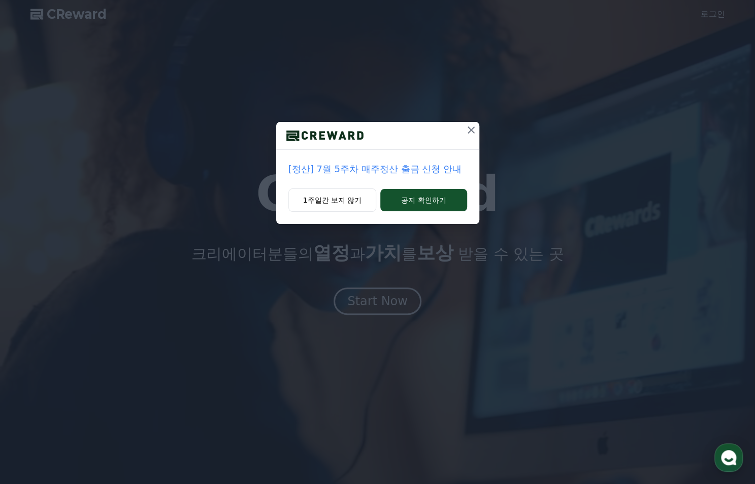
click at [470, 129] on icon at bounding box center [471, 129] width 7 height 7
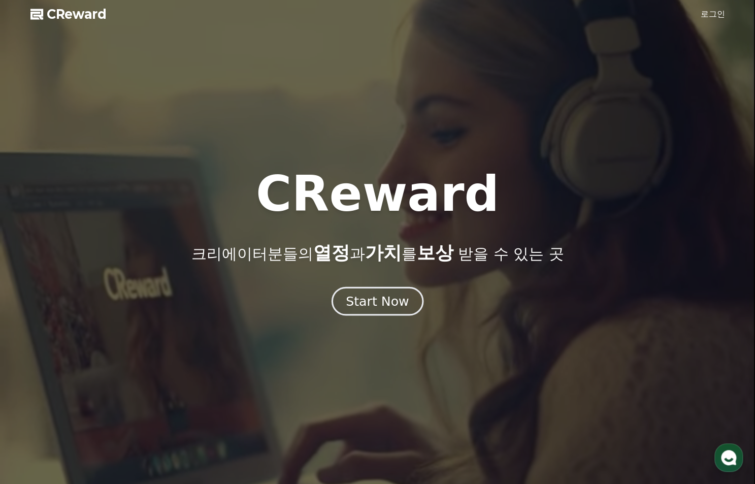
click at [388, 304] on div "Start Now" at bounding box center [377, 301] width 63 height 17
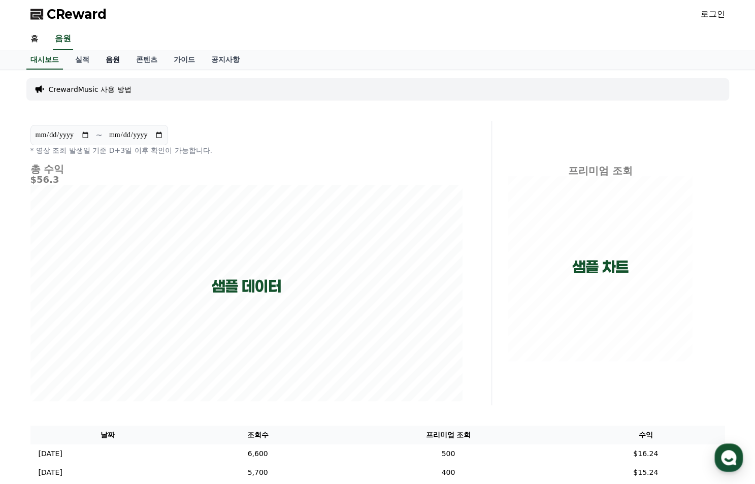
click at [107, 58] on link "음원" at bounding box center [113, 59] width 30 height 19
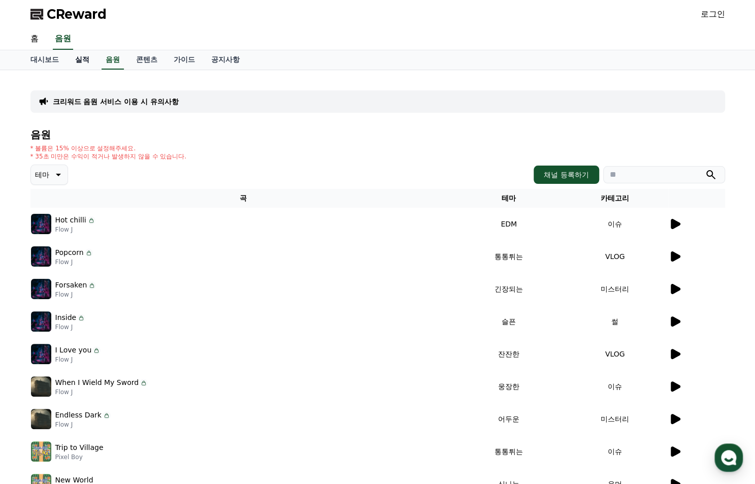
click at [85, 57] on link "실적" at bounding box center [82, 59] width 30 height 19
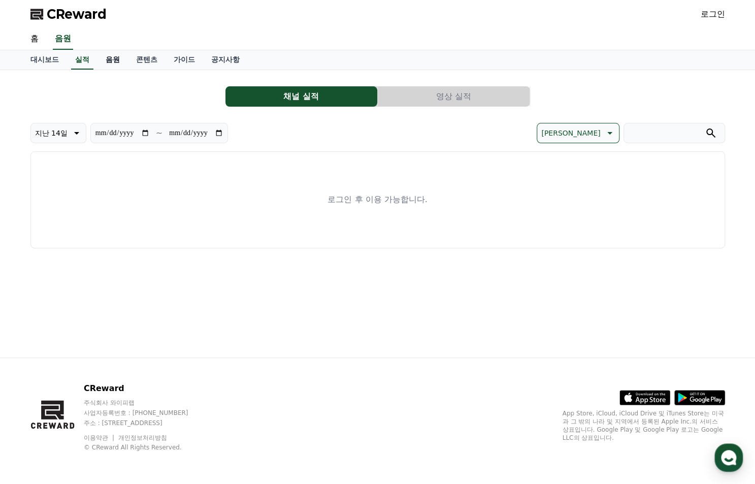
click at [108, 60] on link "음원" at bounding box center [113, 59] width 30 height 19
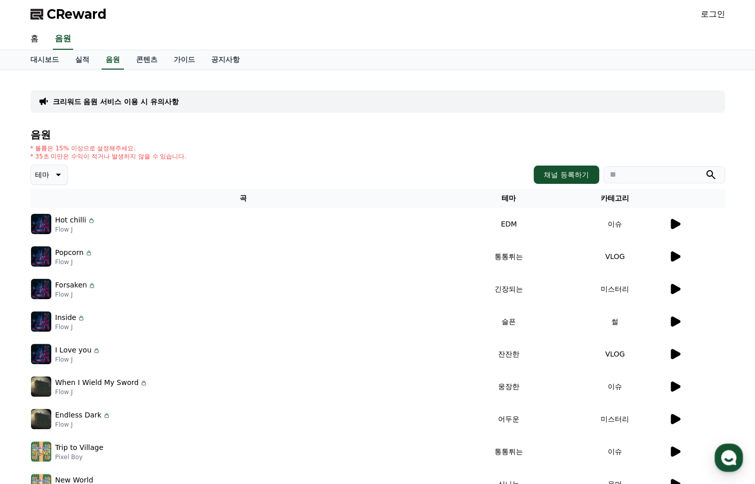
click at [674, 226] on icon at bounding box center [676, 224] width 10 height 10
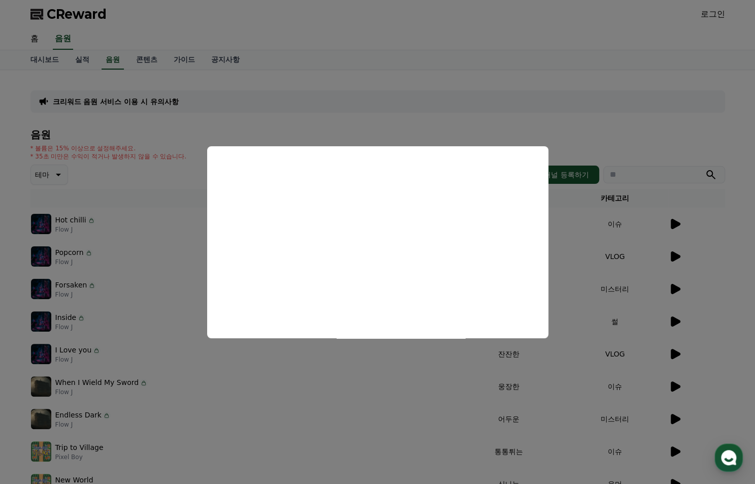
click at [416, 94] on button "close modal" at bounding box center [377, 242] width 755 height 484
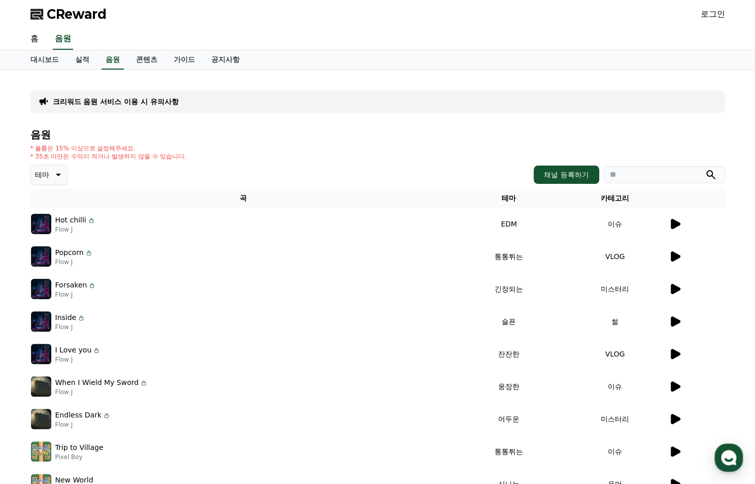
click at [674, 258] on icon at bounding box center [676, 256] width 10 height 10
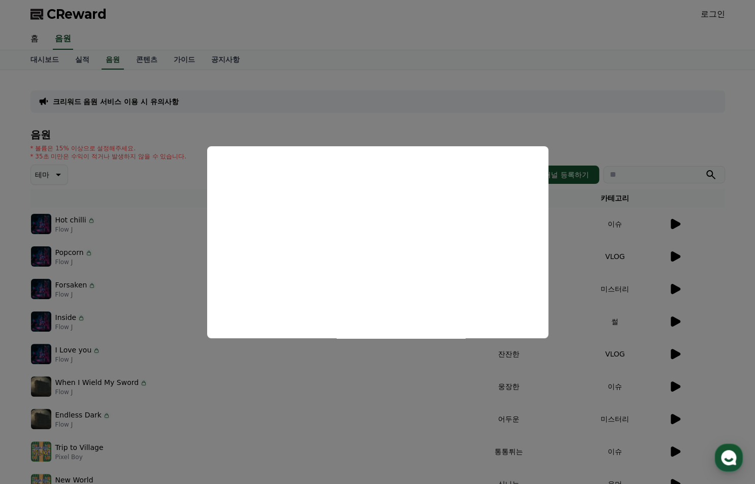
click at [680, 321] on button "close modal" at bounding box center [377, 242] width 755 height 484
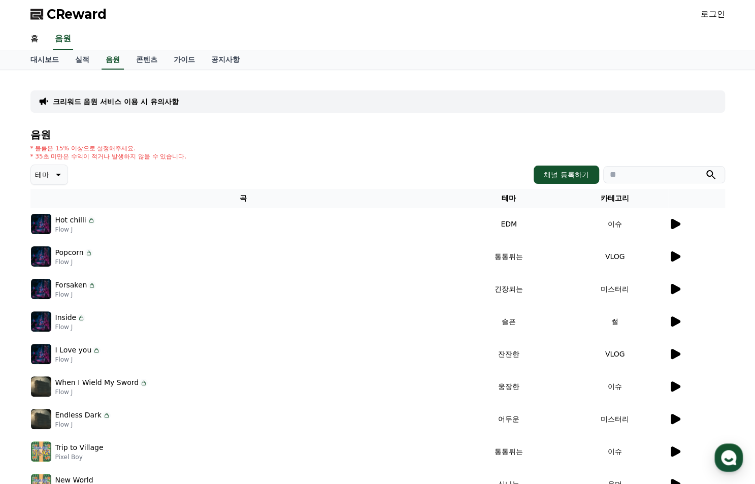
click at [673, 316] on icon at bounding box center [675, 321] width 12 height 12
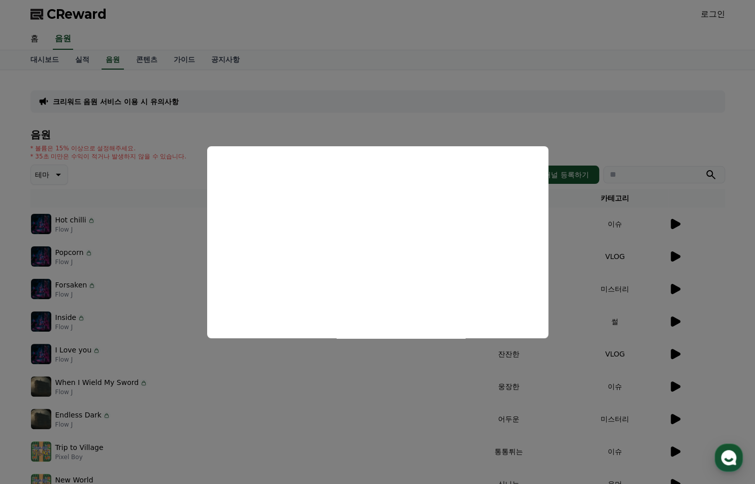
click at [391, 115] on button "close modal" at bounding box center [377, 242] width 755 height 484
